Goal: Navigation & Orientation: Find specific page/section

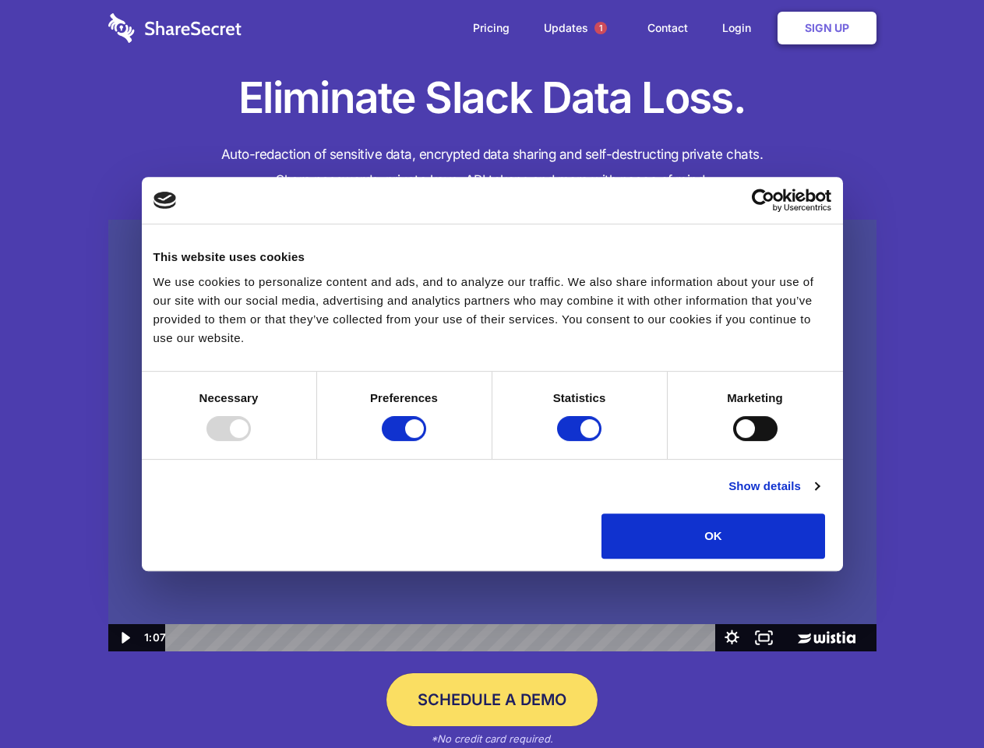
click at [492, 374] on img at bounding box center [492, 436] width 768 height 432
click at [251, 441] on div at bounding box center [228, 428] width 44 height 25
click at [426, 441] on input "Preferences" at bounding box center [404, 428] width 44 height 25
checkbox input "false"
click at [581, 441] on input "Statistics" at bounding box center [579, 428] width 44 height 25
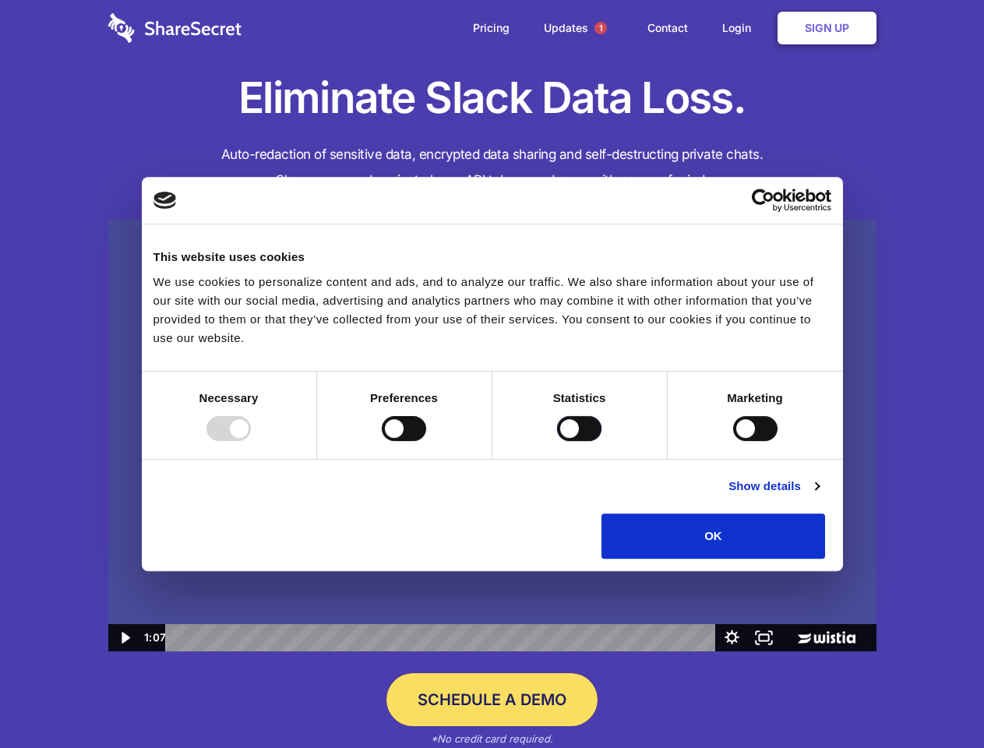
checkbox input "false"
click at [733, 441] on input "Marketing" at bounding box center [755, 428] width 44 height 25
checkbox input "true"
click at [819, 495] on link "Show details" at bounding box center [773, 486] width 90 height 19
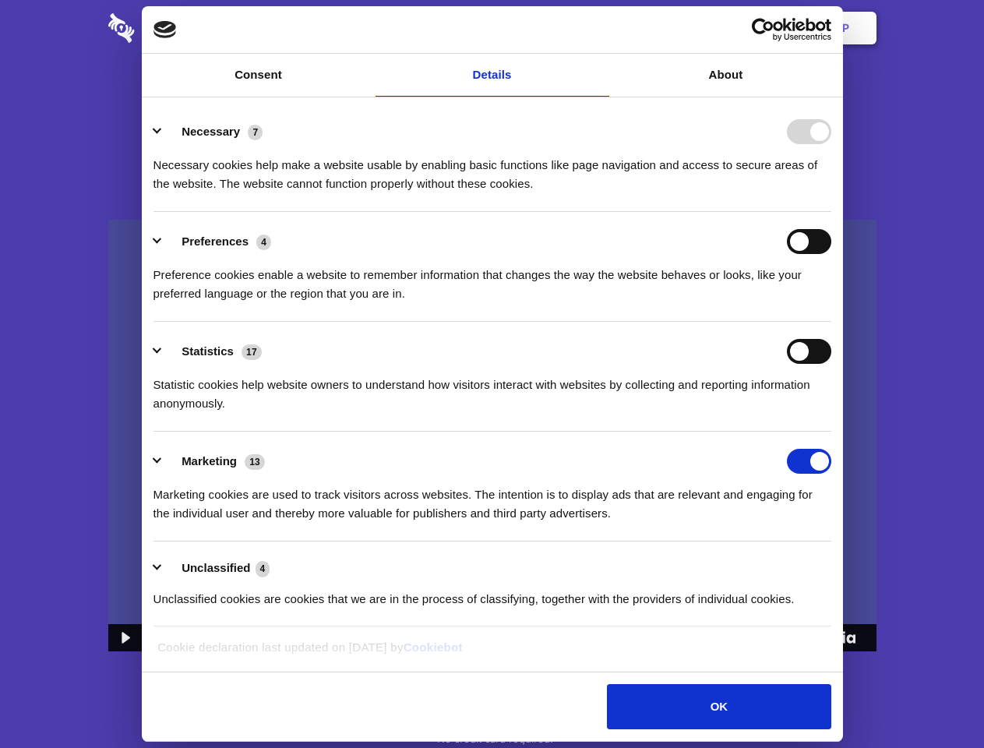
click at [831, 303] on div "Preferences 4 Preference cookies enable a website to remember information that …" at bounding box center [492, 266] width 678 height 74
click at [600, 28] on span "1" at bounding box center [600, 28] width 25 height 25
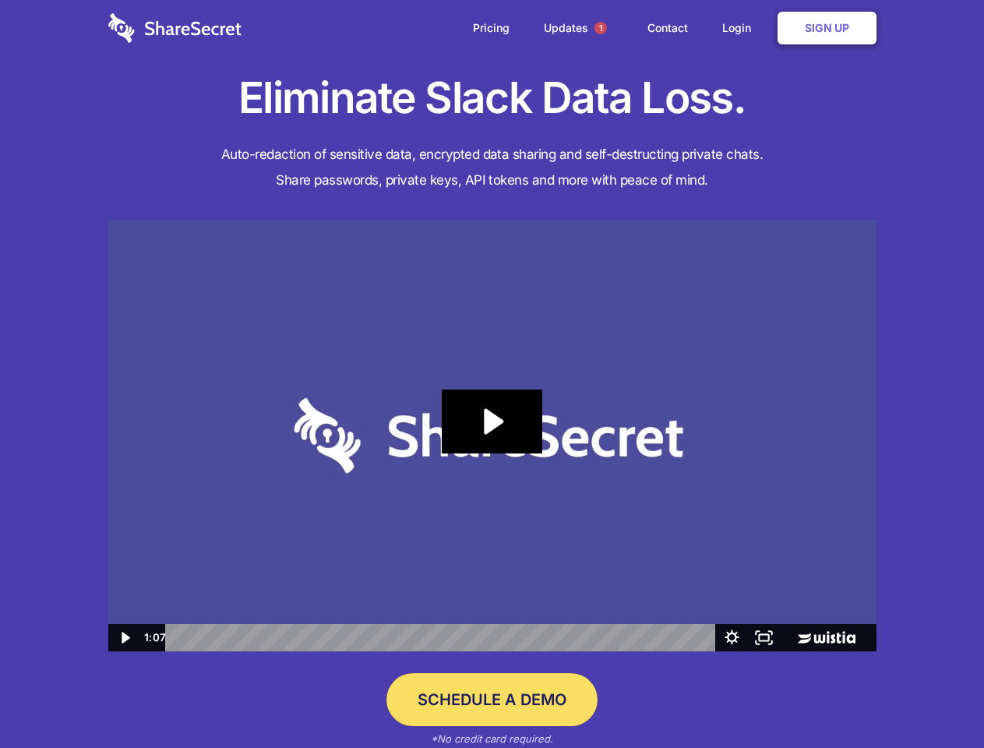
click at [492, 435] on icon "Play Video: Sharesecret Slack Extension" at bounding box center [492, 421] width 100 height 64
